Goal: Communication & Community: Answer question/provide support

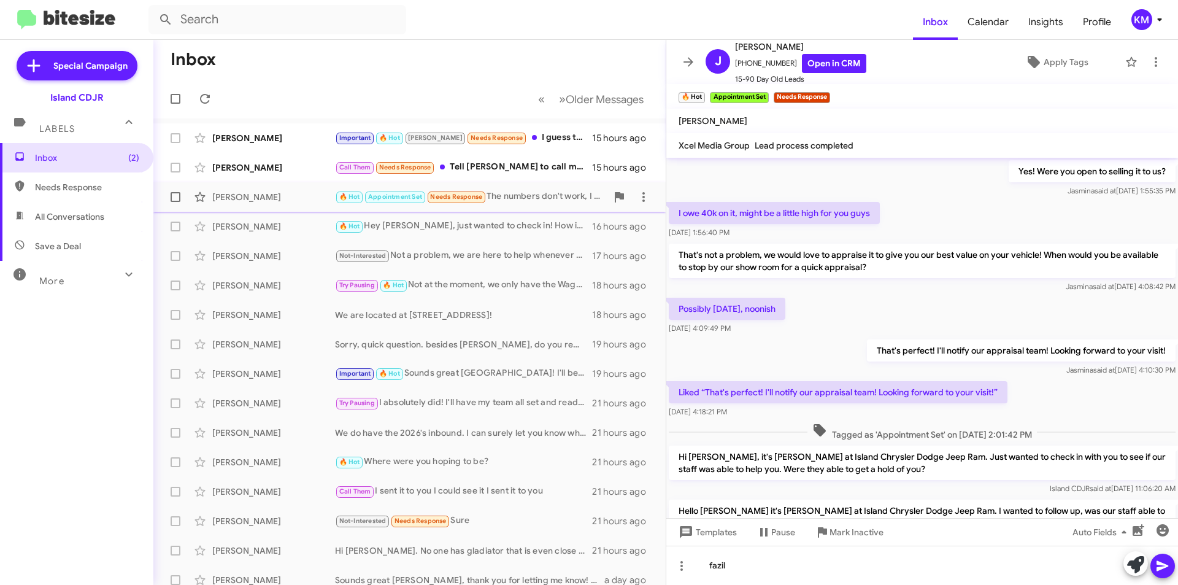
scroll to position [664, 0]
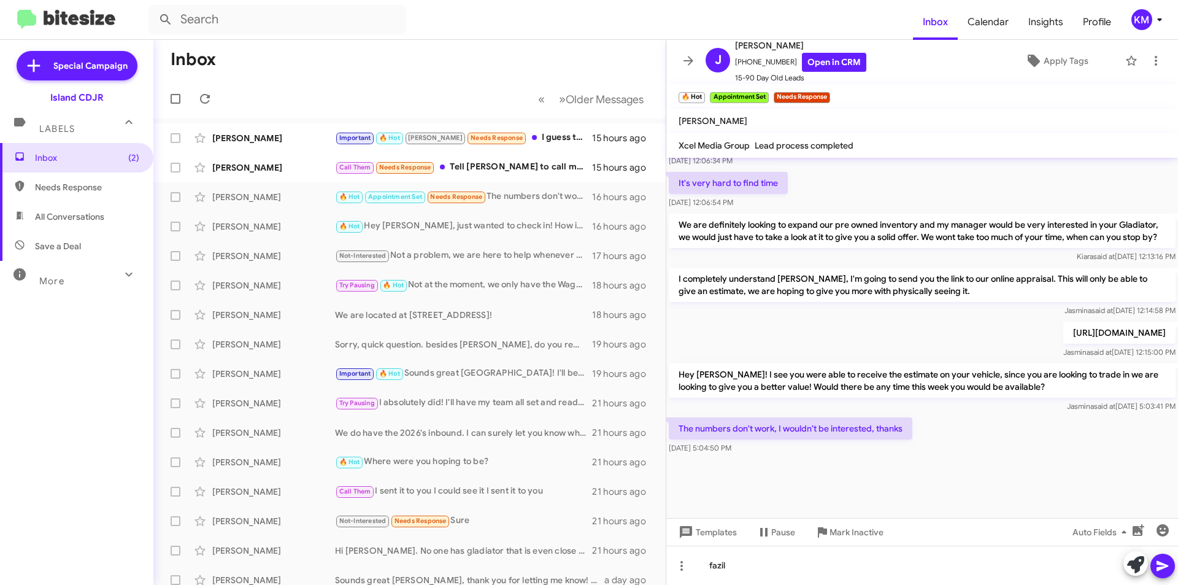
click at [87, 223] on span "All Conversations" at bounding box center [76, 216] width 153 height 29
type input "in:all-conversations"
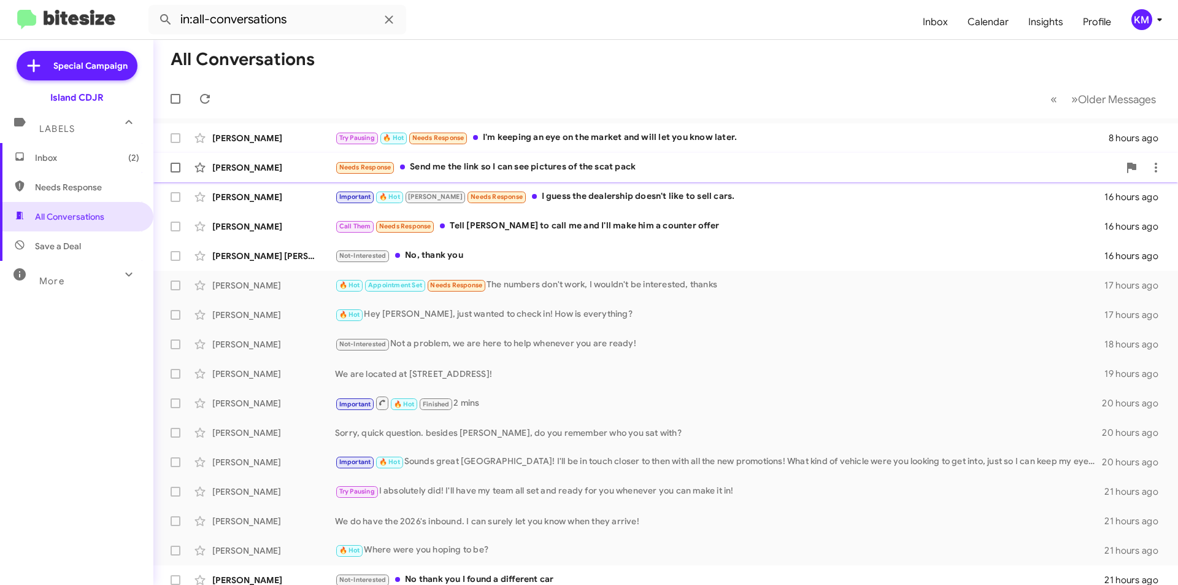
click at [665, 165] on div "Needs Response Send me the link so I can see pictures of the scat pack" at bounding box center [727, 167] width 784 height 14
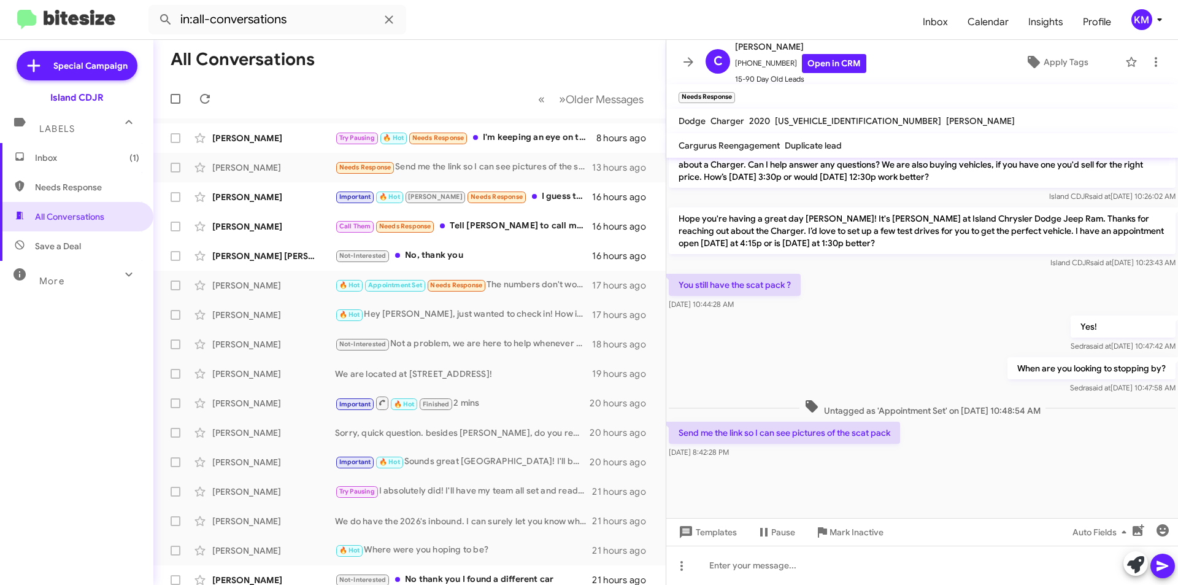
scroll to position [848, 0]
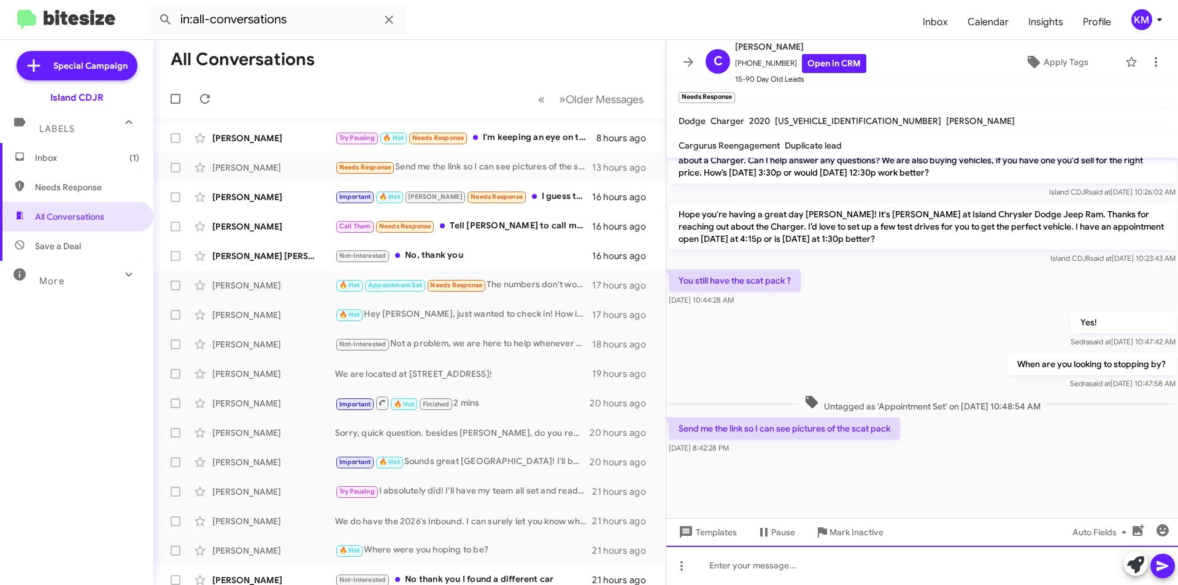
click at [853, 564] on div at bounding box center [922, 564] width 512 height 39
paste div
click at [1176, 557] on div "[URL][DOMAIN_NAME]" at bounding box center [922, 564] width 512 height 39
click at [1163, 560] on icon at bounding box center [1162, 565] width 15 height 15
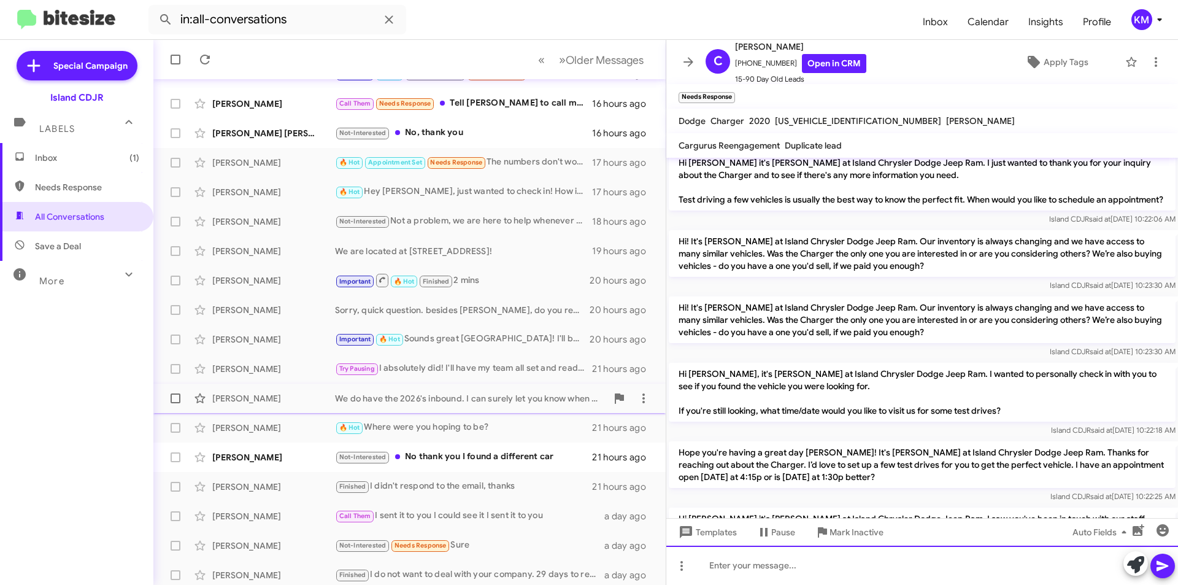
scroll to position [128, 0]
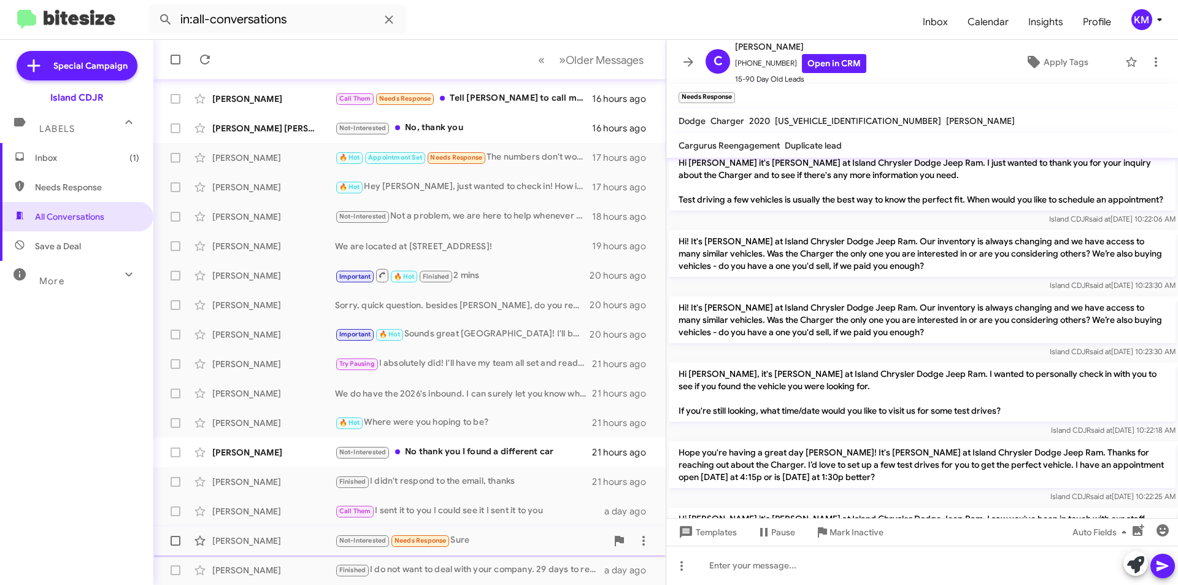
click at [315, 536] on div "[PERSON_NAME]" at bounding box center [273, 540] width 123 height 12
